Goal: Transaction & Acquisition: Purchase product/service

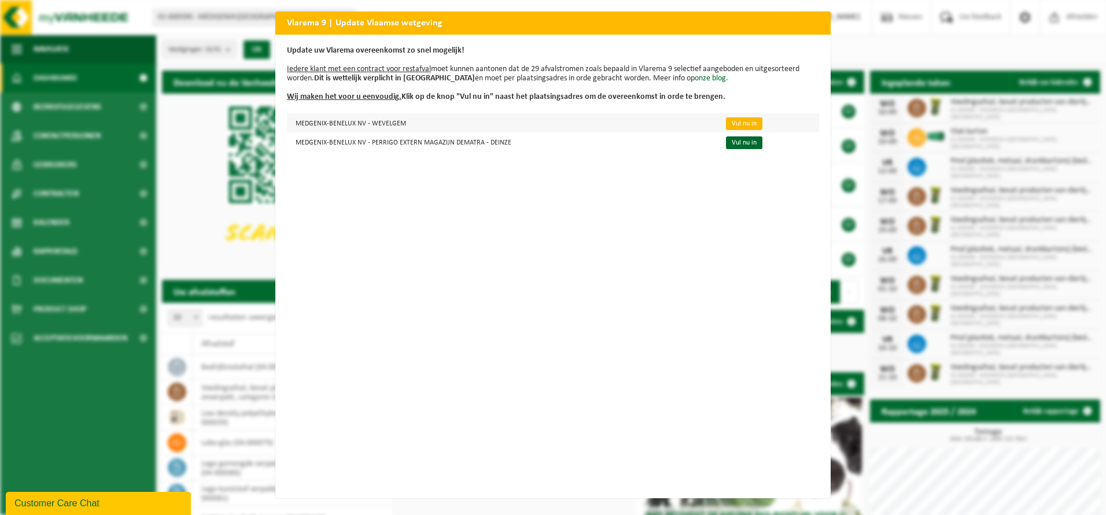
click at [726, 118] on link "Vul nu in" at bounding box center [744, 123] width 36 height 13
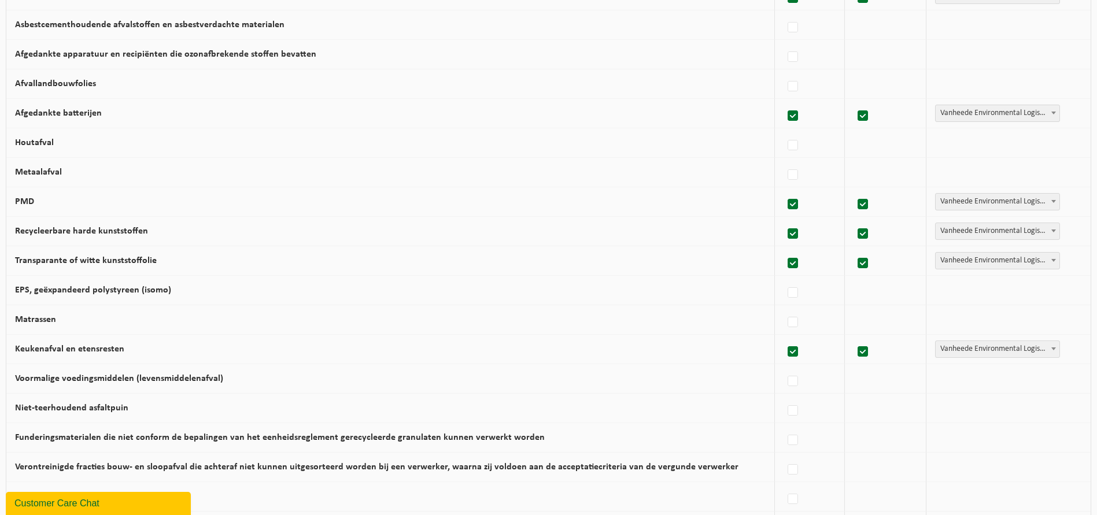
scroll to position [650, 0]
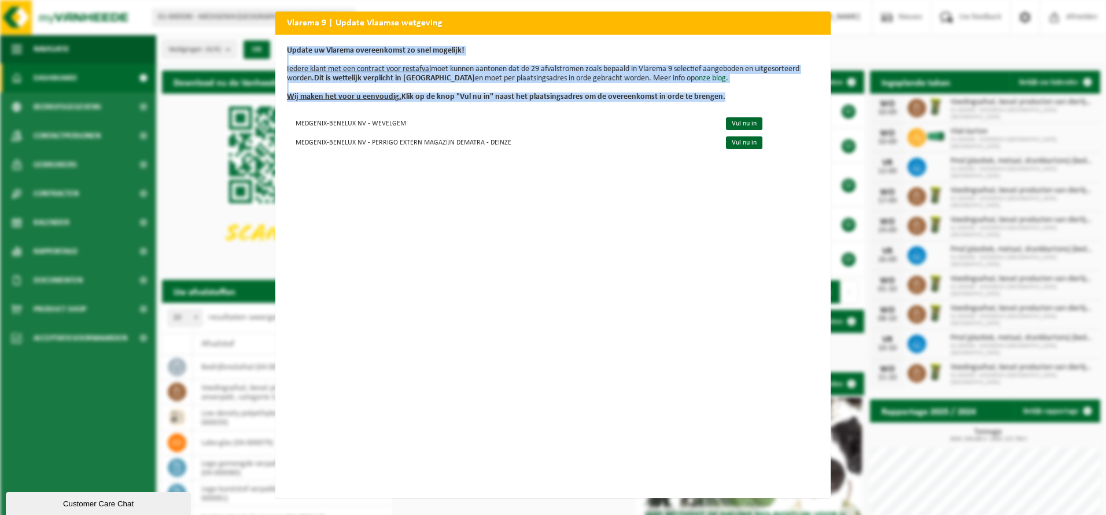
drag, startPoint x: 539, startPoint y: 25, endPoint x: 514, endPoint y: 211, distance: 186.9
click at [514, 211] on div "Vlarema 9 | Update Vlaamse wetgeving Update uw Vlarema overeenkomst zo snel mog…" at bounding box center [552, 255] width 555 height 487
drag, startPoint x: 514, startPoint y: 211, endPoint x: 531, endPoint y: 246, distance: 39.8
click at [531, 246] on div "Update uw Vlarema overeenkomst zo snel mogelijk! Iedere klant met een contract …" at bounding box center [552, 267] width 555 height 464
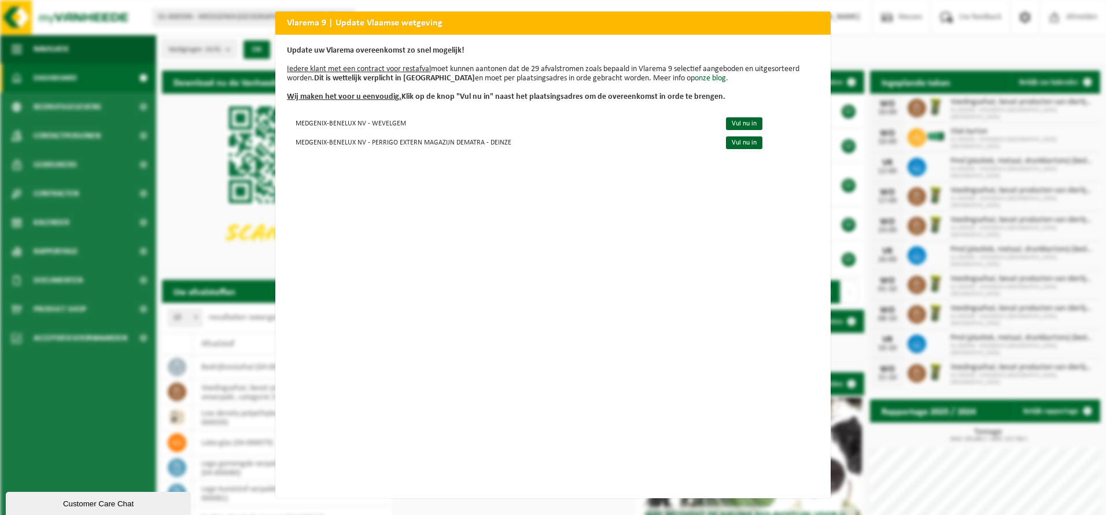
click at [193, 196] on div "Vlarema 9 | Update Vlaamse wetgeving Update uw Vlarema overeenkomst zo snel mog…" at bounding box center [553, 257] width 1106 height 515
click at [732, 124] on link "Vul nu in" at bounding box center [744, 123] width 36 height 13
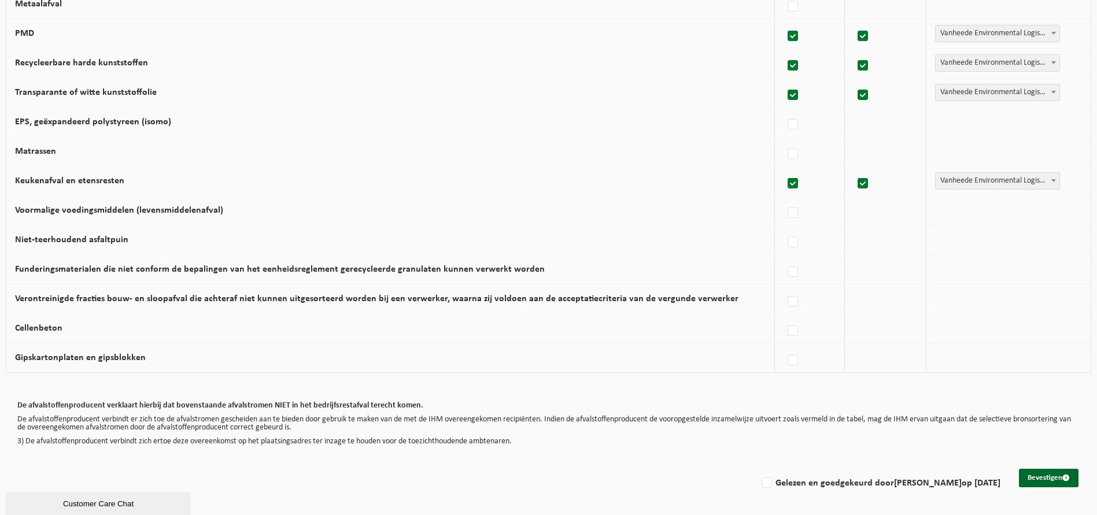
scroll to position [650, 0]
click at [1038, 479] on button "Bevestigen" at bounding box center [1049, 478] width 60 height 19
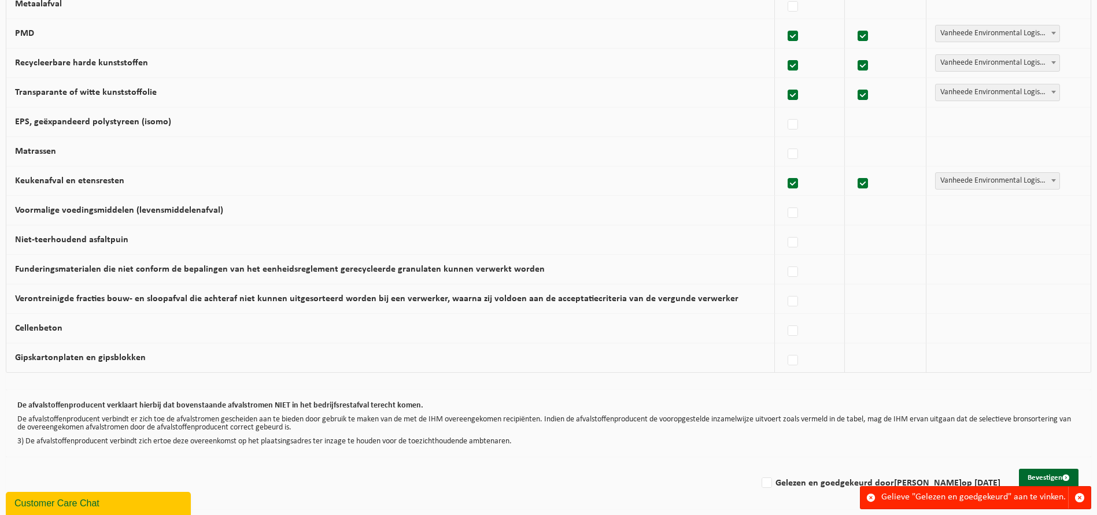
scroll to position [650, 0]
click at [760, 482] on label "Gelezen en goedgekeurd door Pieter Vancamelbeke op 10/09/25" at bounding box center [880, 483] width 241 height 17
click at [757, 469] on input "Gelezen en goedgekeurd door Pieter Vancamelbeke op 10/09/25" at bounding box center [757, 469] width 1 height 1
checkbox input "true"
click at [1043, 479] on button "Bevestigen" at bounding box center [1049, 478] width 60 height 19
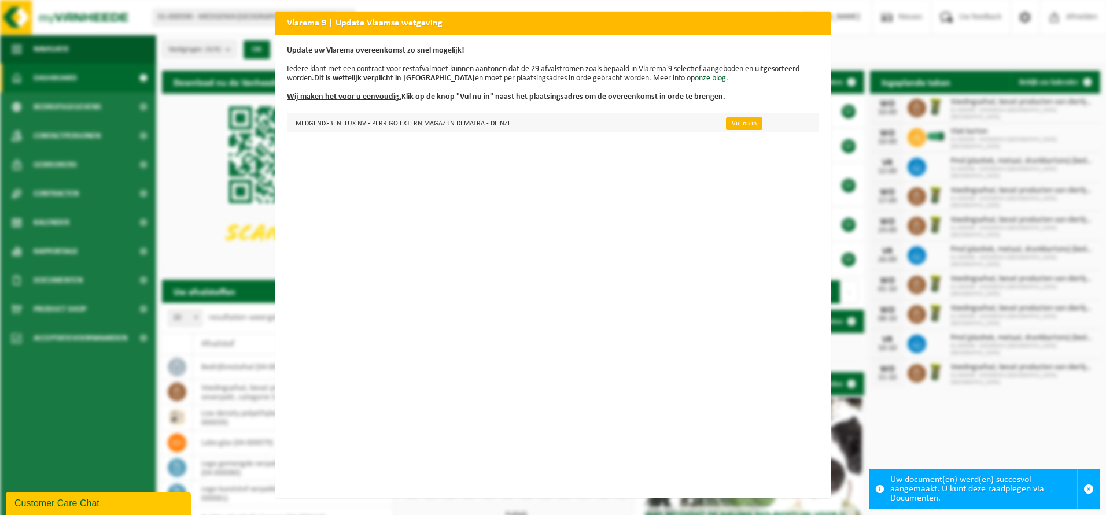
click at [731, 125] on link "Vul nu in" at bounding box center [744, 123] width 36 height 13
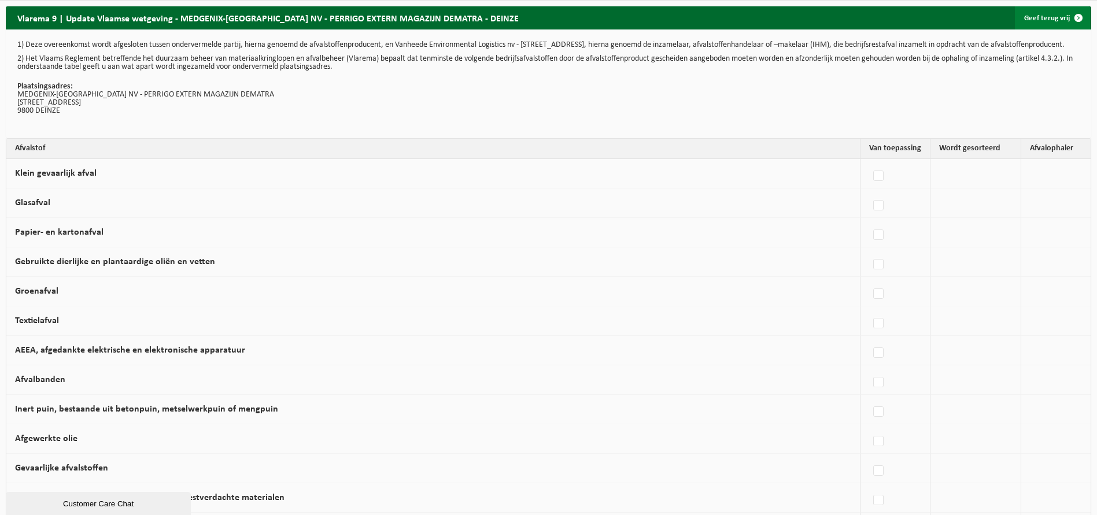
click at [1055, 17] on link "Geef terug vrij" at bounding box center [1052, 17] width 75 height 23
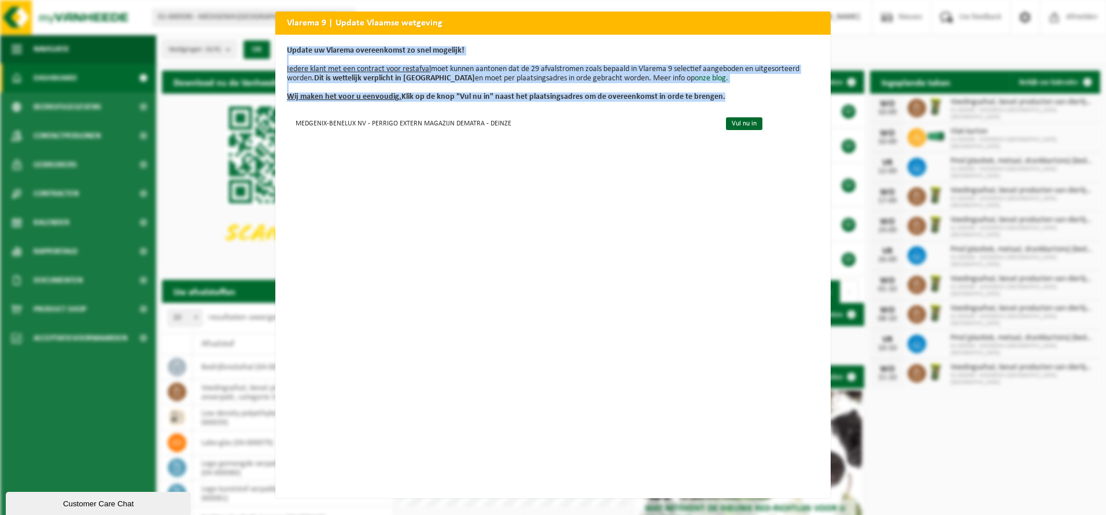
drag, startPoint x: 676, startPoint y: 20, endPoint x: 235, endPoint y: 154, distance: 460.9
click at [235, 154] on div "Vlarema 9 | Update Vlaamse wetgeving Update uw Vlarema overeenkomst zo snel mog…" at bounding box center [553, 257] width 1106 height 515
drag, startPoint x: 235, startPoint y: 154, endPoint x: 188, endPoint y: 230, distance: 88.9
click at [188, 230] on div "Vlarema 9 | Update Vlaamse wetgeving Update uw Vlarema overeenkomst zo snel mog…" at bounding box center [553, 257] width 1106 height 515
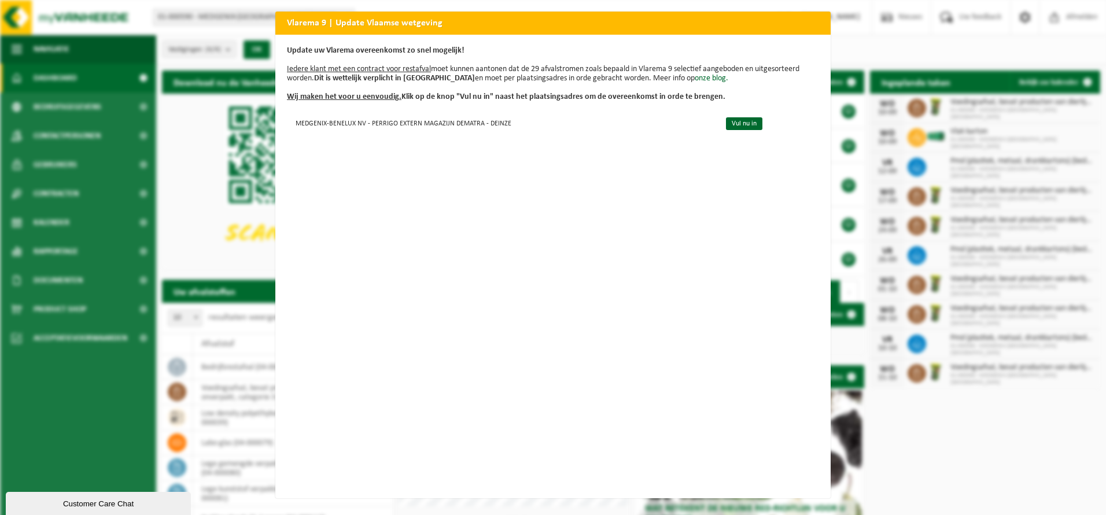
click at [1070, 69] on div "Vlarema 9 | Update Vlaamse wetgeving Update uw Vlarema overeenkomst zo snel mog…" at bounding box center [553, 257] width 1106 height 515
click at [435, 127] on td "MEDGENIX-BENELUX NV - PERRIGO EXTERN MAGAZIJN DEMATRA - DEINZE" at bounding box center [501, 122] width 429 height 19
click at [742, 126] on link "Vul nu in" at bounding box center [744, 123] width 36 height 13
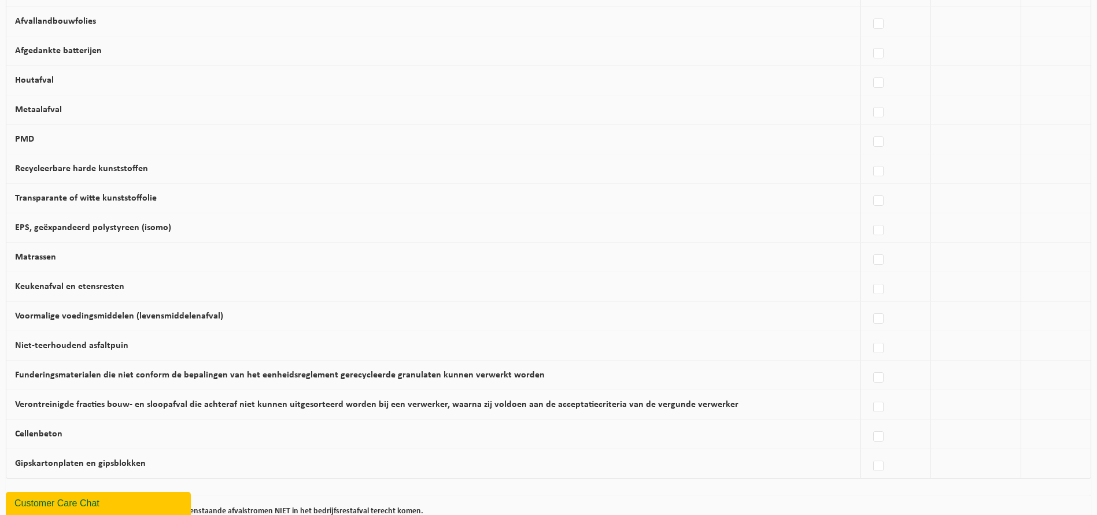
scroll to position [650, 0]
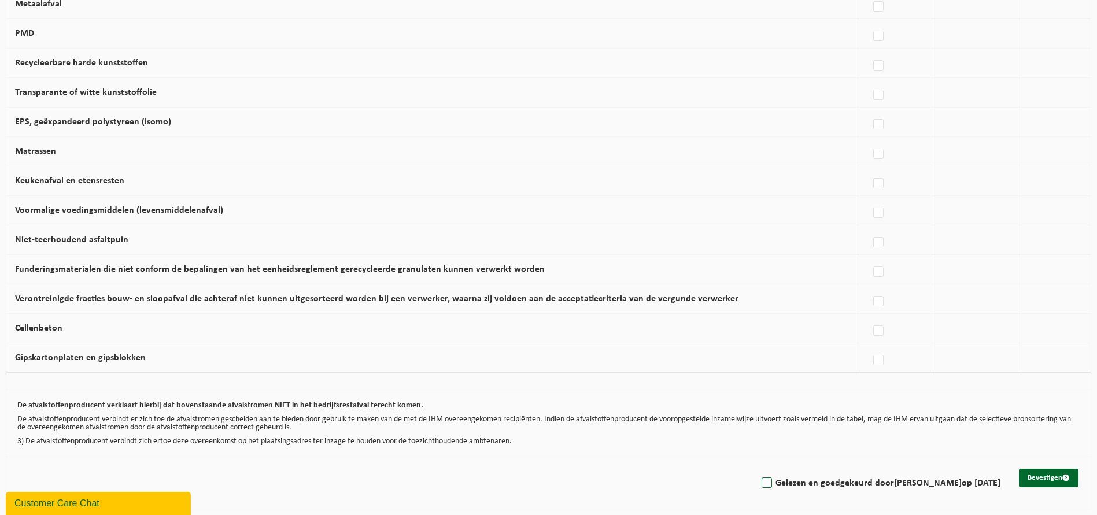
drag, startPoint x: 751, startPoint y: 486, endPoint x: 969, endPoint y: 477, distance: 217.7
click at [760, 486] on label "Gelezen en goedgekeurd door [PERSON_NAME] op [DATE]" at bounding box center [880, 483] width 241 height 17
click at [757, 469] on input "Gelezen en goedgekeurd door [PERSON_NAME] op [DATE]" at bounding box center [757, 469] width 1 height 1
checkbox input "true"
click at [1049, 477] on button "Bevestigen" at bounding box center [1049, 478] width 60 height 19
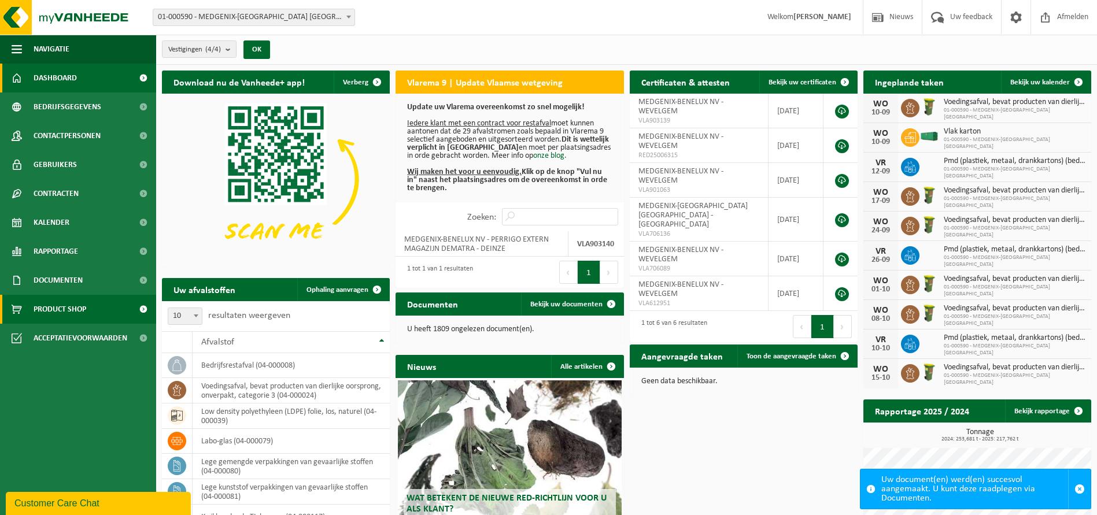
click at [67, 308] on span "Product Shop" at bounding box center [60, 309] width 53 height 29
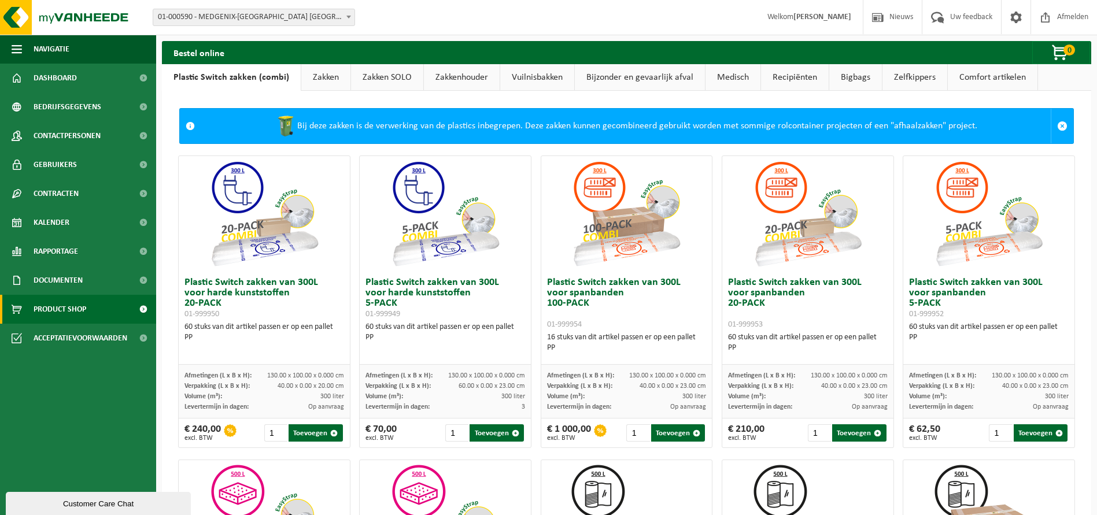
click at [139, 310] on span at bounding box center [143, 309] width 26 height 29
click at [321, 80] on link "Zakken" at bounding box center [325, 77] width 49 height 27
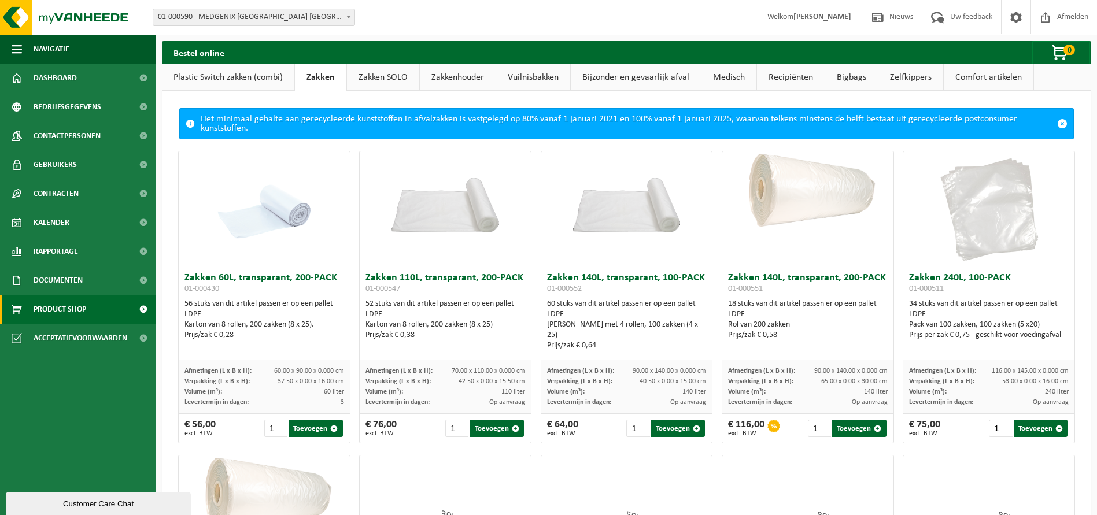
click at [233, 83] on link "Plastic Switch zakken (combi)" at bounding box center [228, 77] width 132 height 27
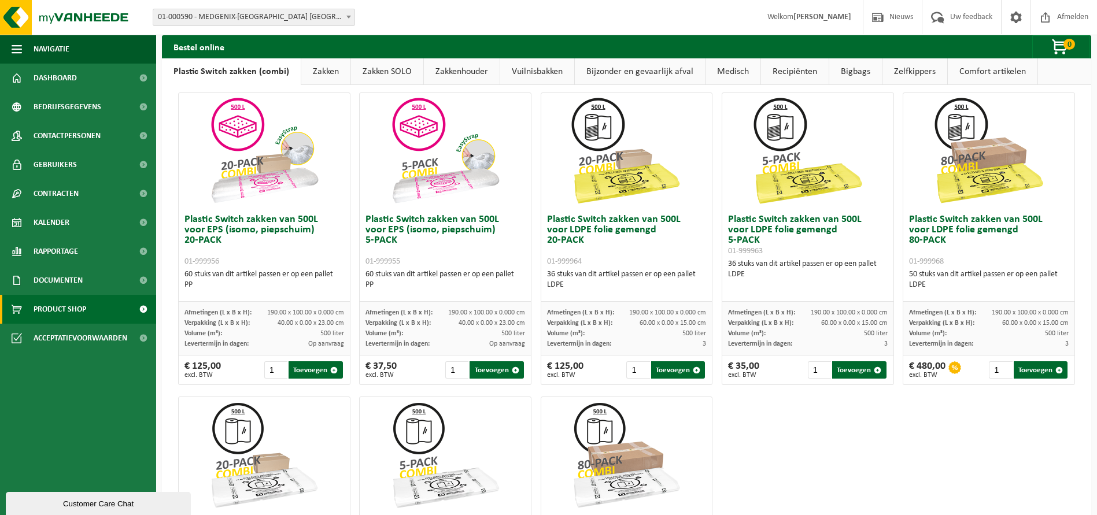
scroll to position [347, 0]
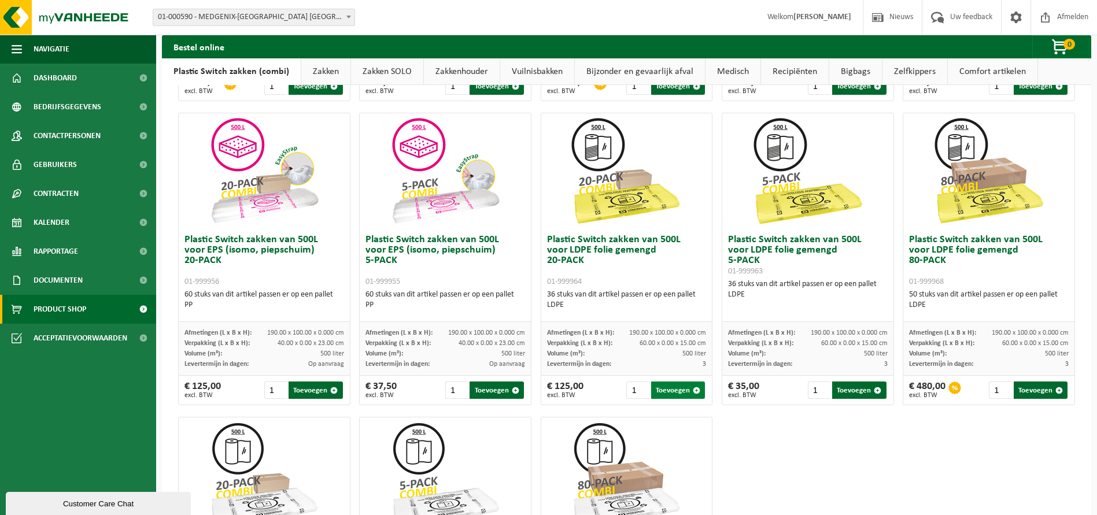
click at [680, 393] on button "Toevoegen" at bounding box center [678, 390] width 54 height 17
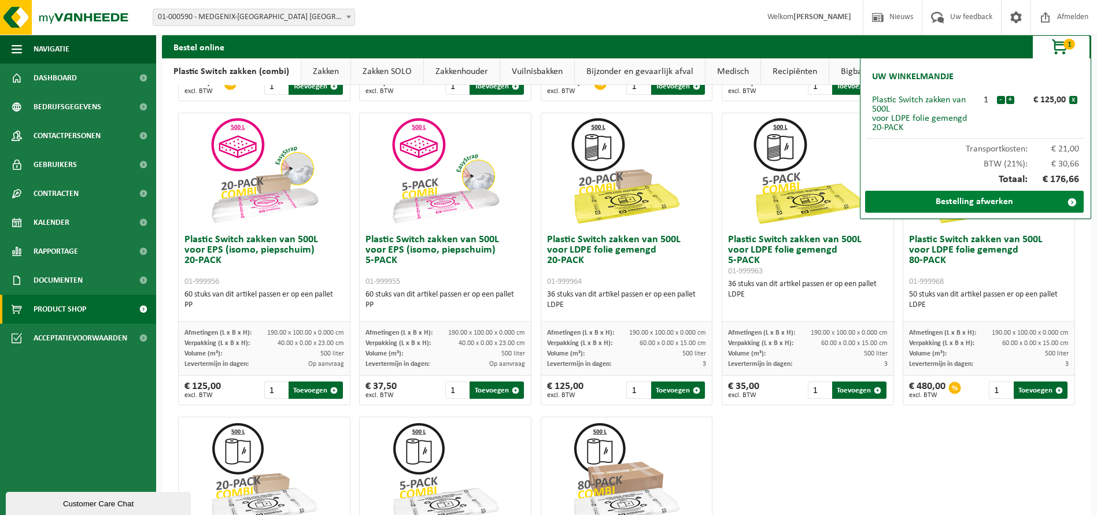
click at [1021, 201] on link "Bestelling afwerken" at bounding box center [974, 202] width 219 height 22
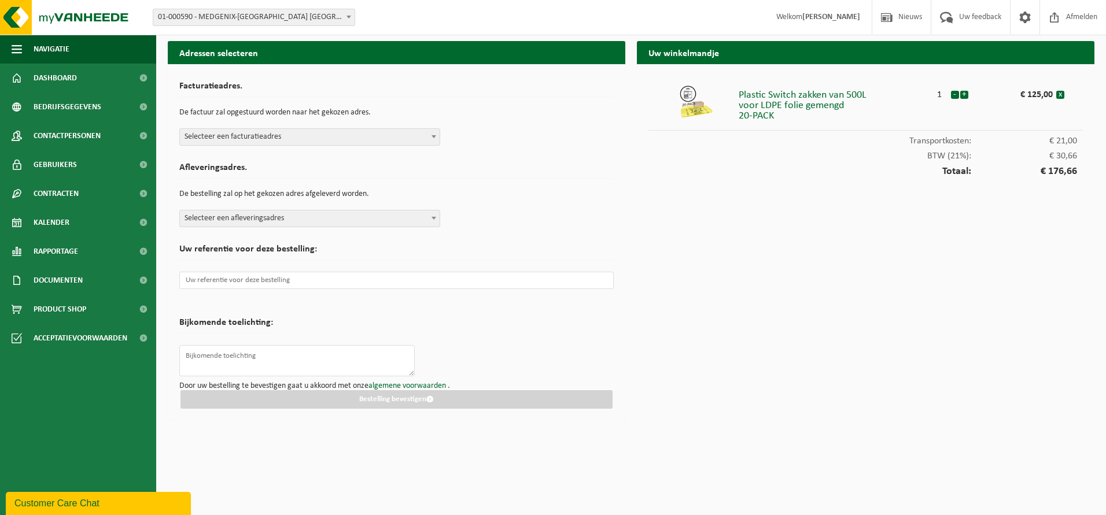
click at [350, 139] on span "Selecteer een facturatieadres" at bounding box center [310, 137] width 260 height 16
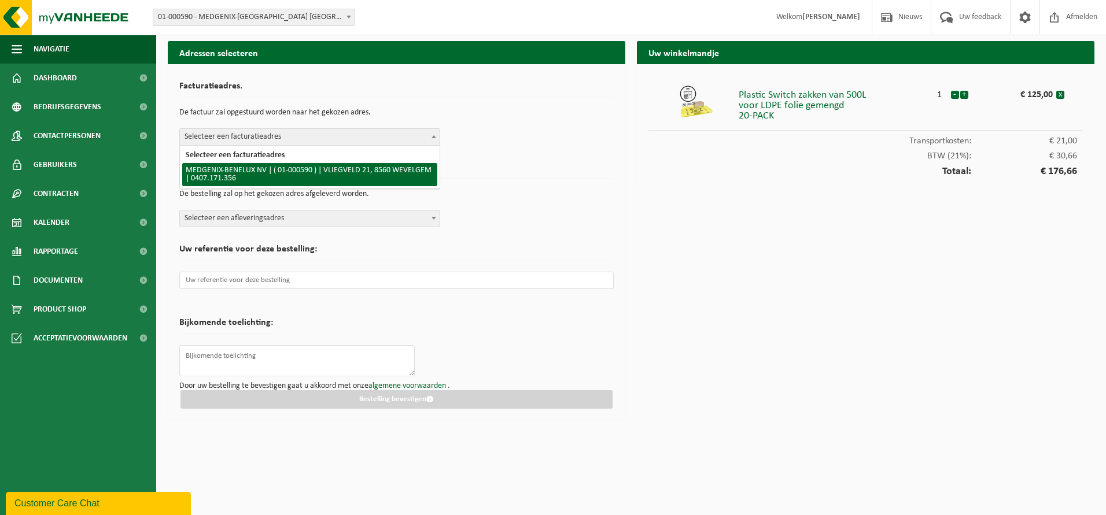
select select "6838"
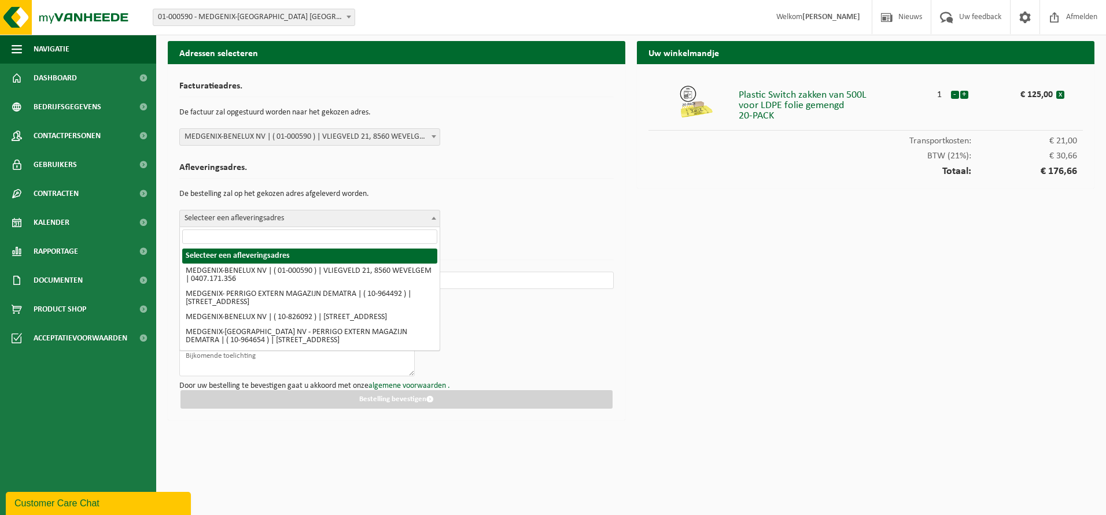
click at [335, 220] on span "Selecteer een afleveringsadres" at bounding box center [310, 219] width 260 height 16
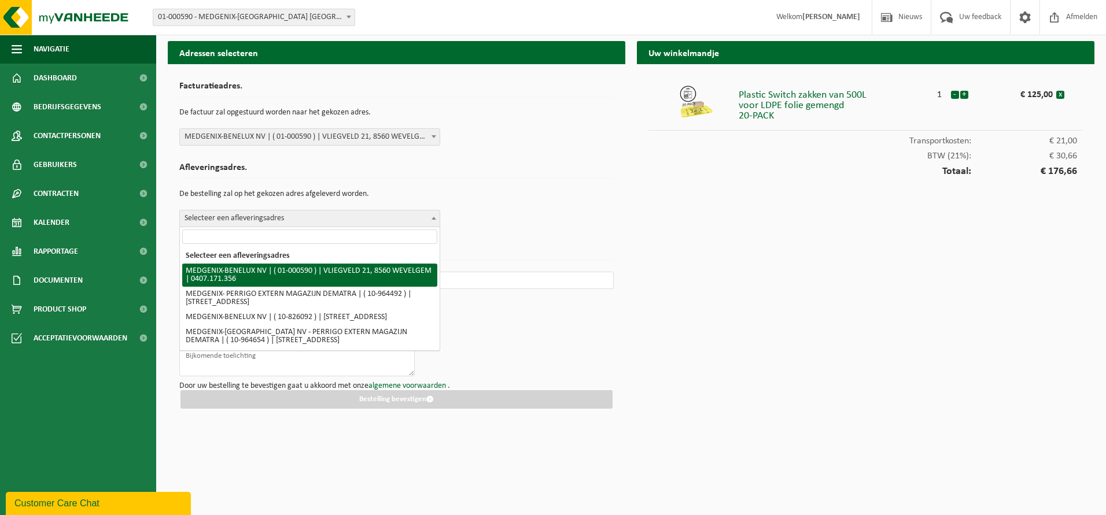
select select "6838"
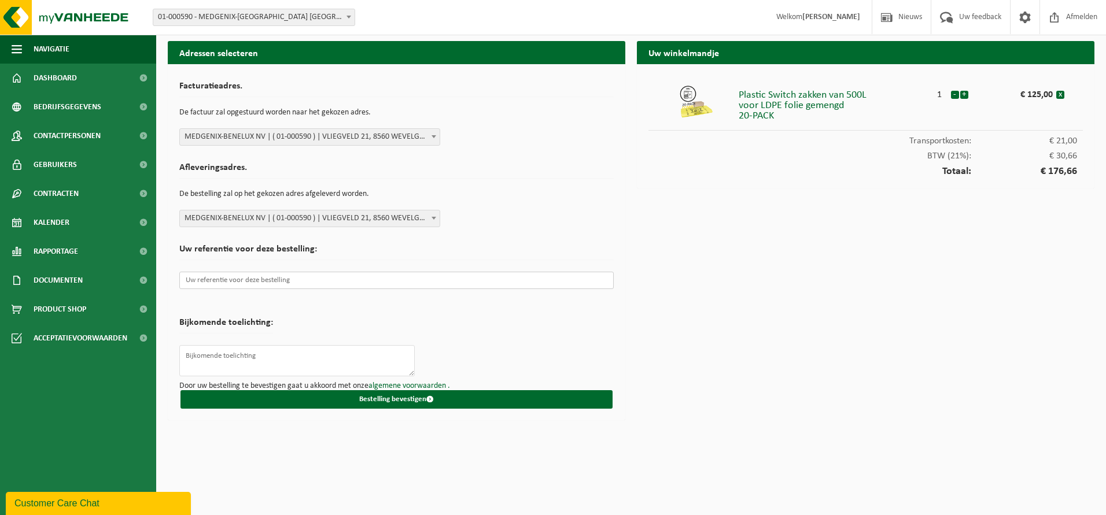
click at [304, 282] on input "text" at bounding box center [396, 280] width 434 height 17
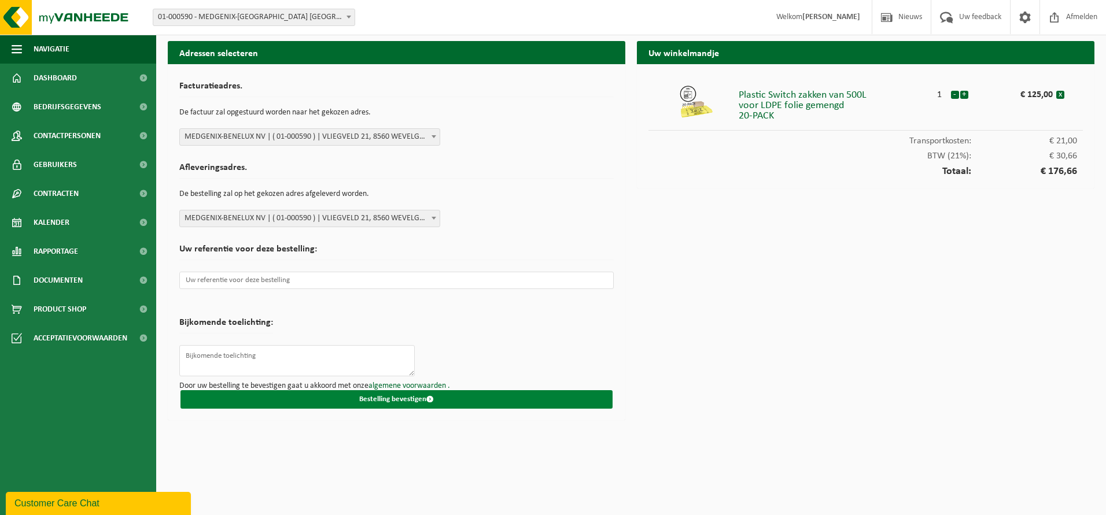
click at [381, 399] on button "Bestelling bevestigen" at bounding box center [396, 399] width 432 height 19
